Goal: Entertainment & Leisure: Consume media (video, audio)

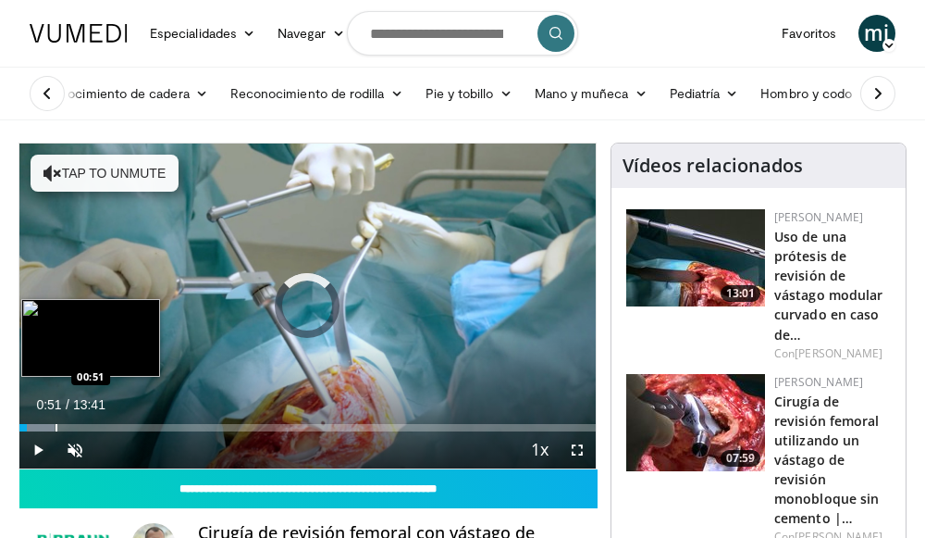
click at [55, 421] on div "Loaded : 6.08% 00:51 00:51" at bounding box center [307, 423] width 576 height 18
click at [93, 424] on div "Progress Bar" at bounding box center [94, 427] width 2 height 7
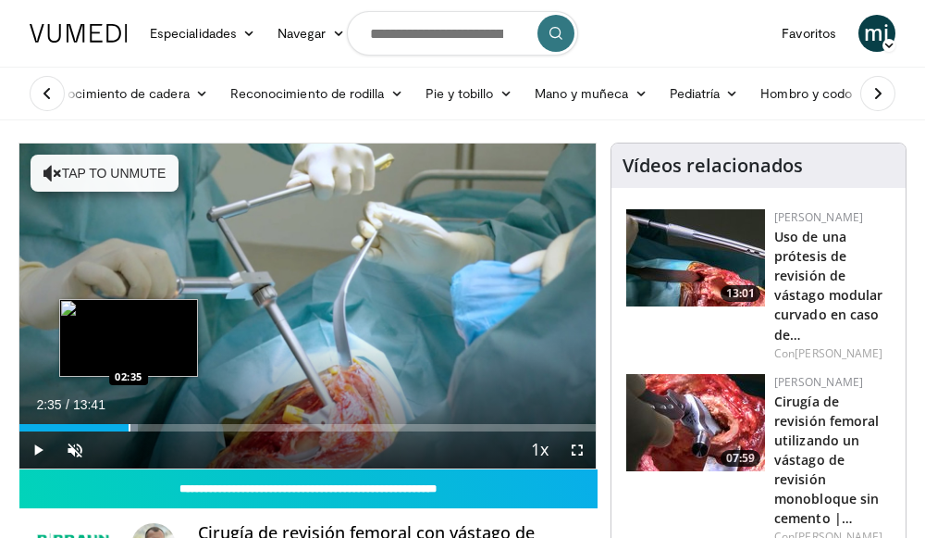
click at [129, 424] on div "Progress Bar" at bounding box center [130, 427] width 2 height 7
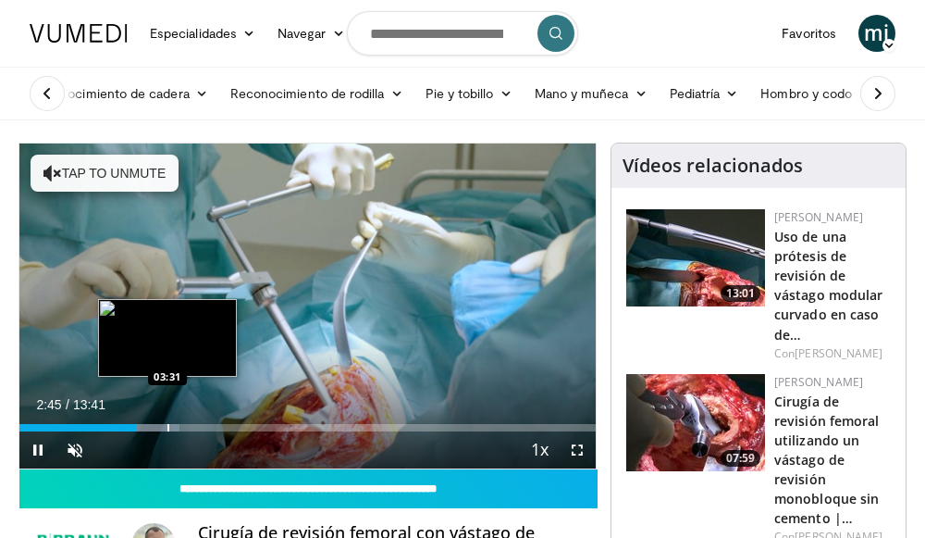
click at [167, 424] on div "Progress Bar" at bounding box center [168, 427] width 2 height 7
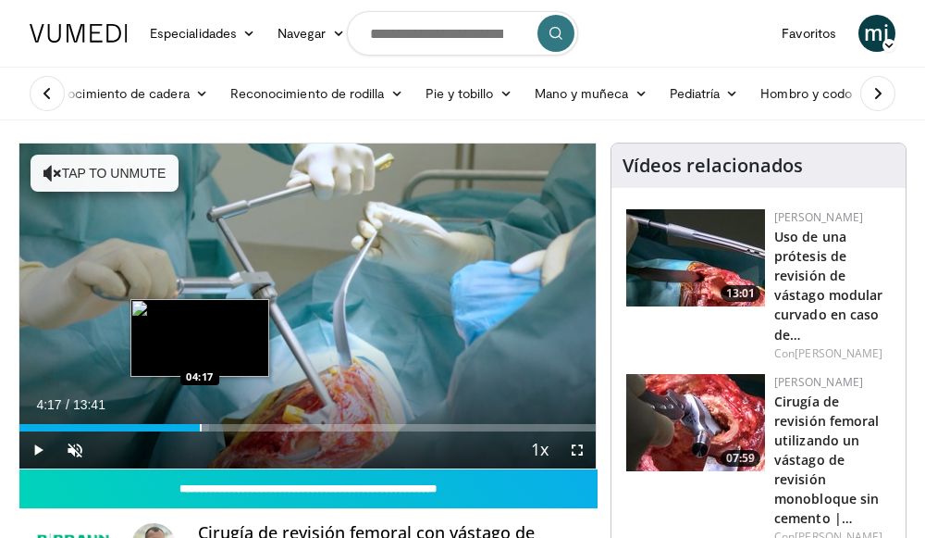
click at [200, 428] on div "Progress Bar" at bounding box center [201, 427] width 2 height 7
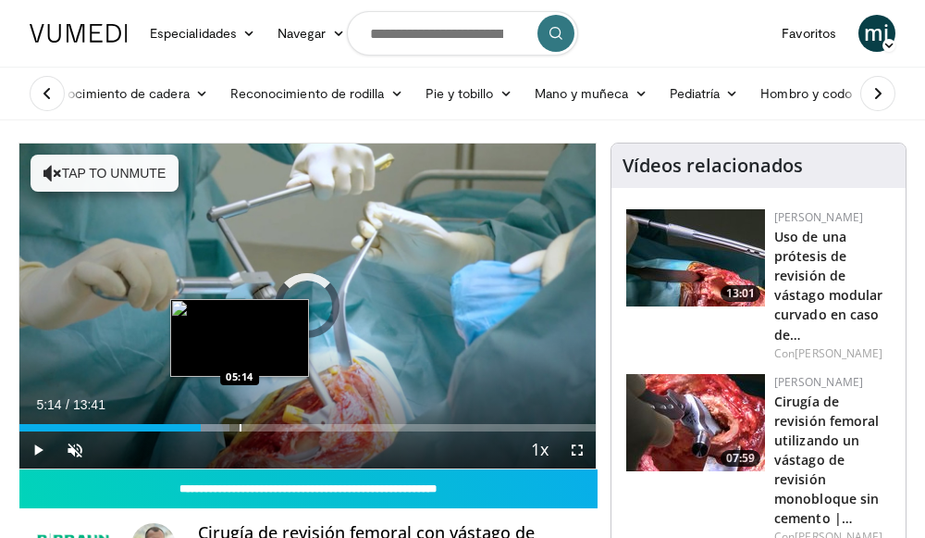
click at [240, 429] on div "Progress Bar" at bounding box center [241, 427] width 2 height 7
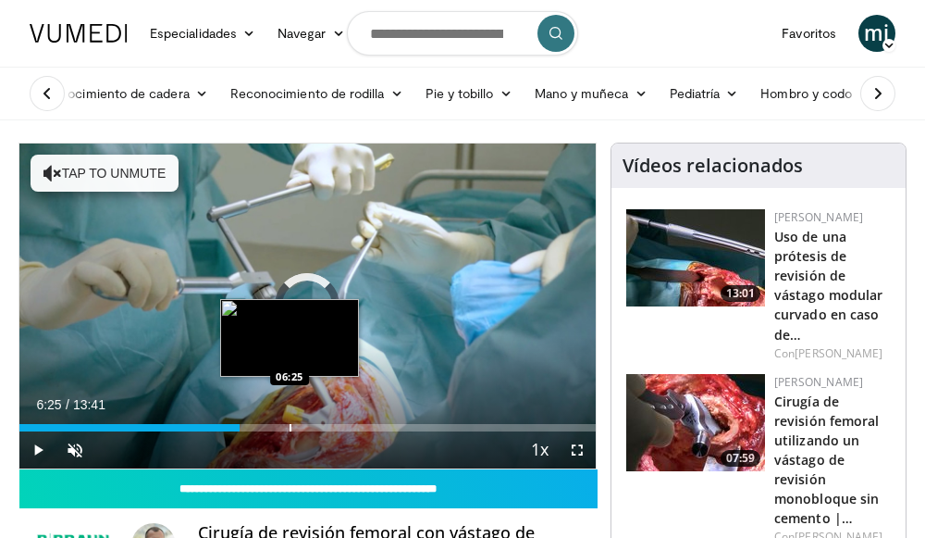
click at [290, 427] on div "Progress Bar" at bounding box center [291, 427] width 2 height 7
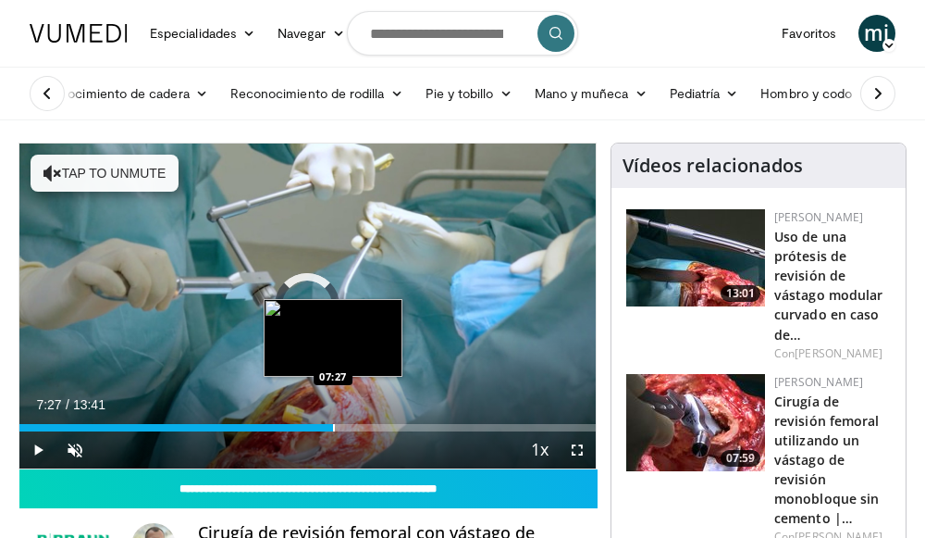
click at [333, 424] on div "Progress Bar" at bounding box center [334, 427] width 2 height 7
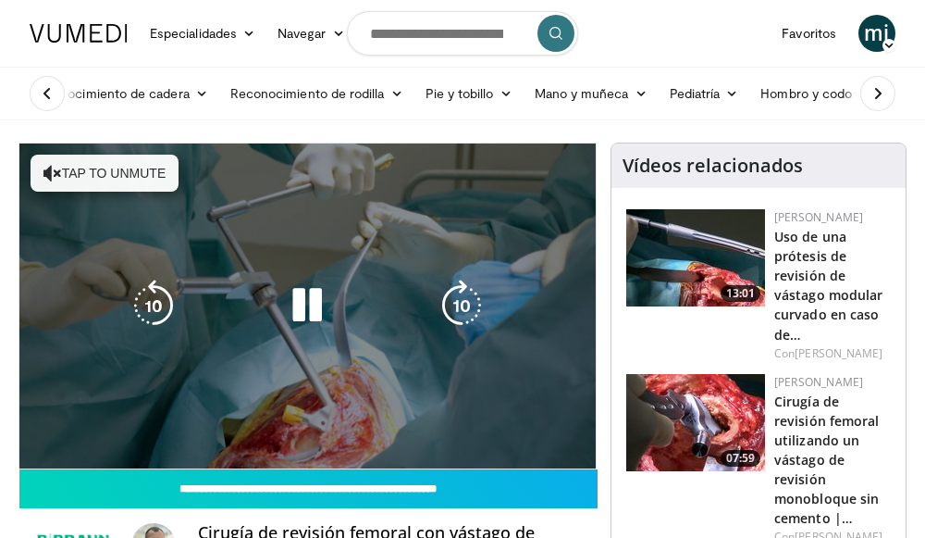
click at [380, 423] on div "10 seconds Tap to unmute" at bounding box center [307, 305] width 576 height 325
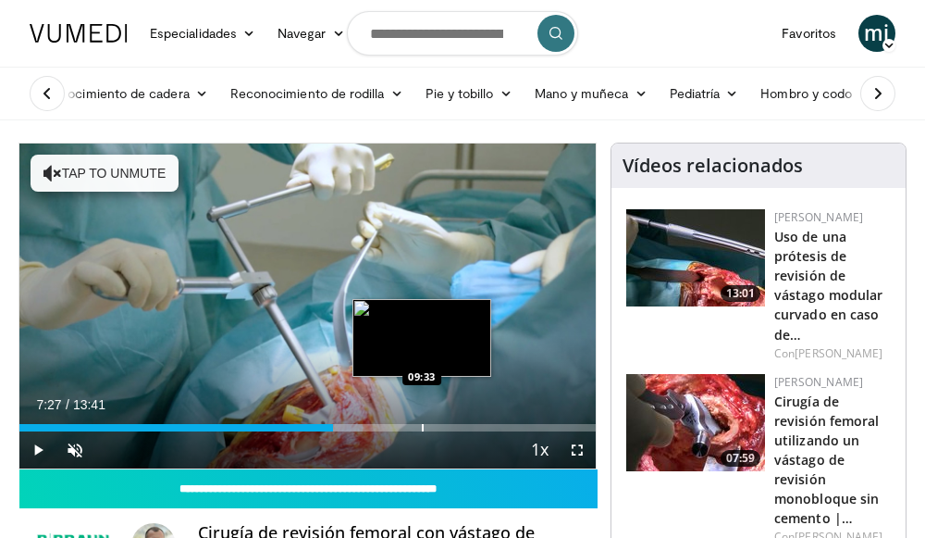
click at [415, 422] on div "Loaded : 59.61% 07:27 09:33" at bounding box center [307, 423] width 576 height 18
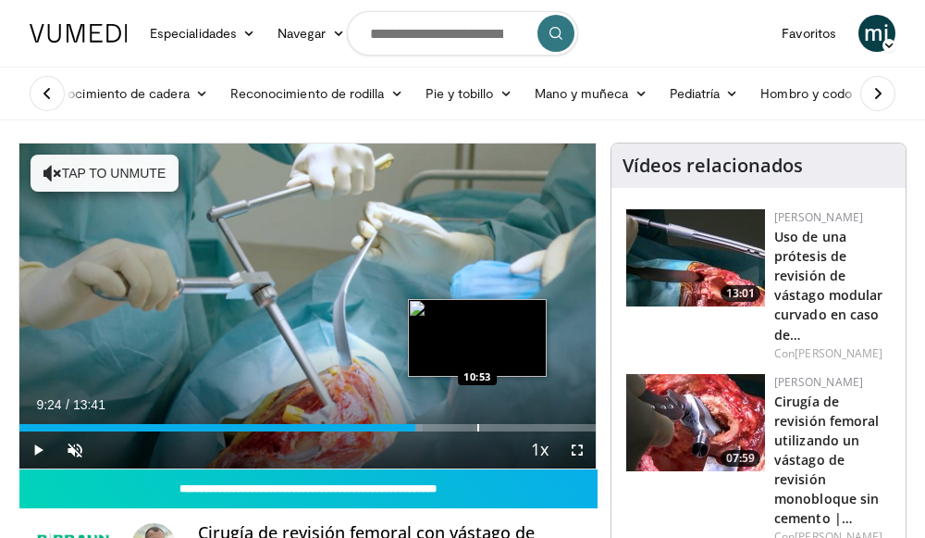
click at [477, 427] on div "Progress Bar" at bounding box center [478, 427] width 2 height 7
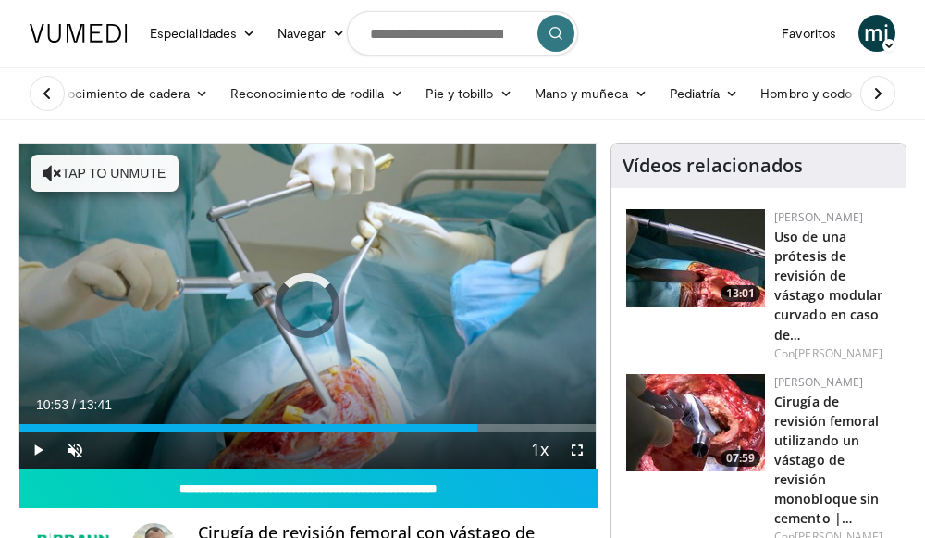
click at [517, 425] on div "Progress Bar" at bounding box center [518, 427] width 2 height 7
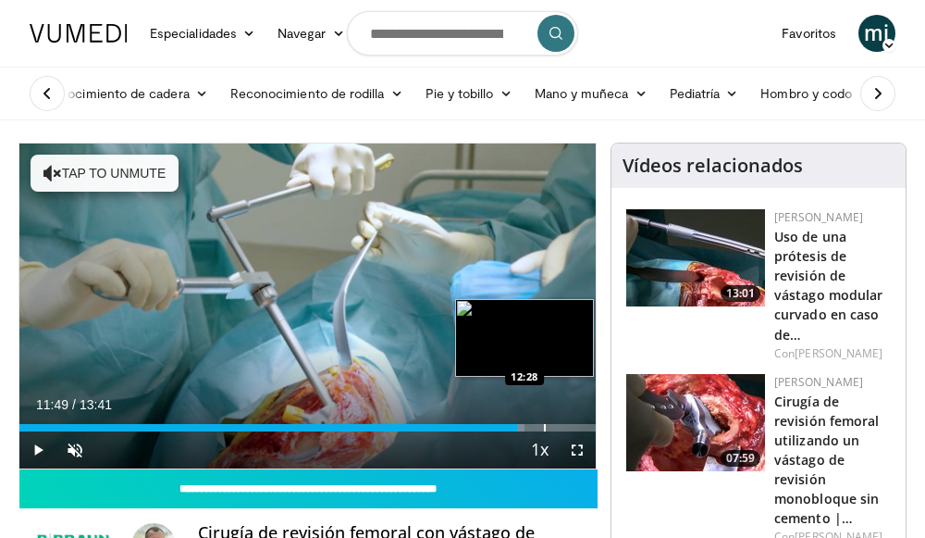
click at [546, 426] on div "Progress Bar" at bounding box center [545, 427] width 2 height 7
click at [567, 424] on div "Progress Bar" at bounding box center [568, 427] width 2 height 7
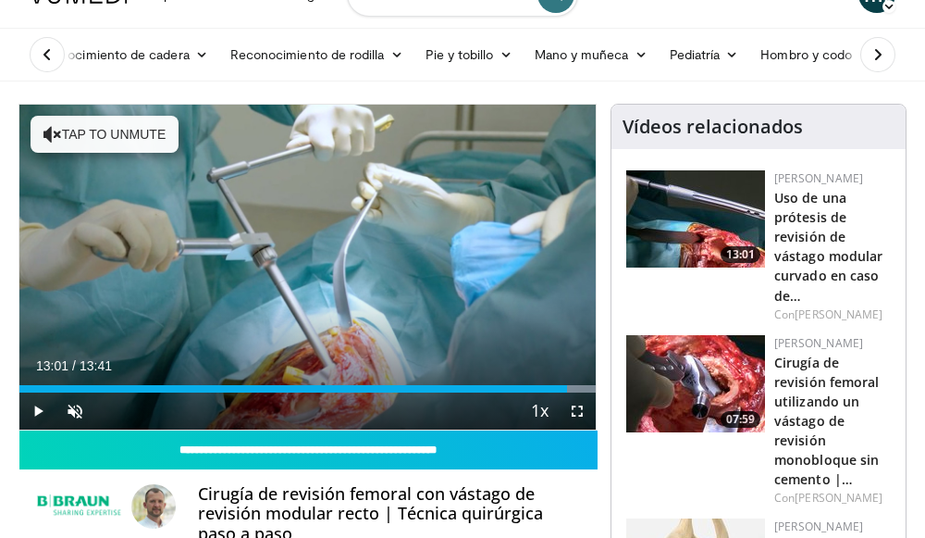
scroll to position [36, 0]
